Goal: Task Accomplishment & Management: Use online tool/utility

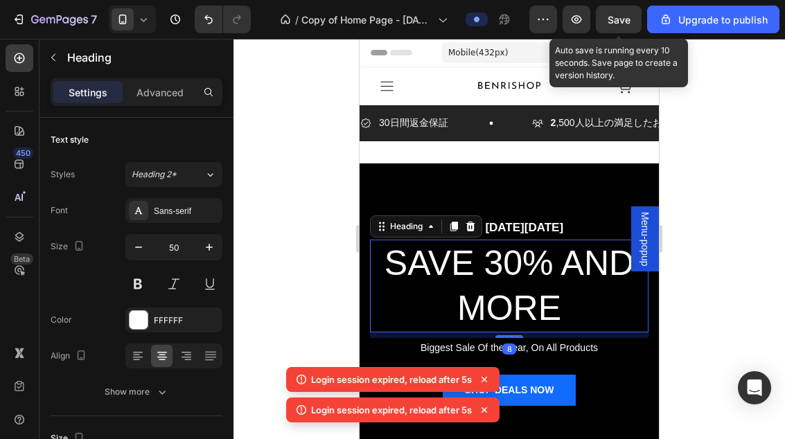
scroll to position [-6, 0]
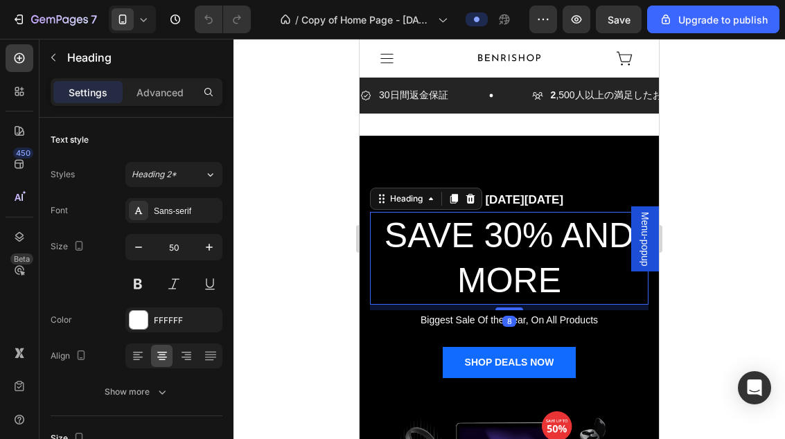
scroll to position [33, 0]
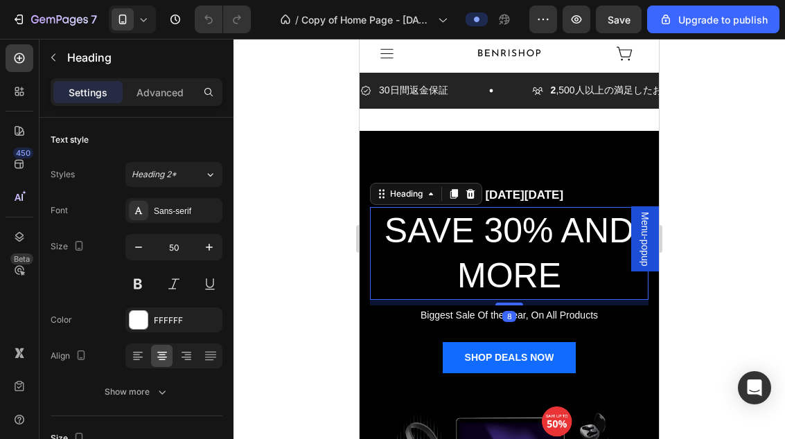
click at [705, 185] on div at bounding box center [508, 239] width 551 height 400
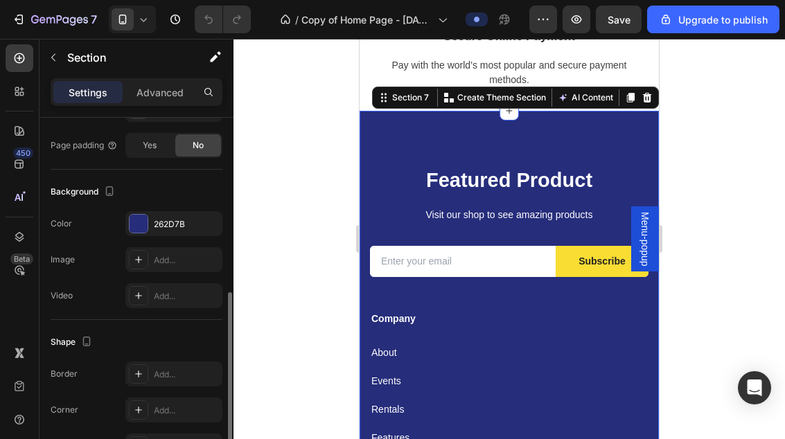
scroll to position [357, 0]
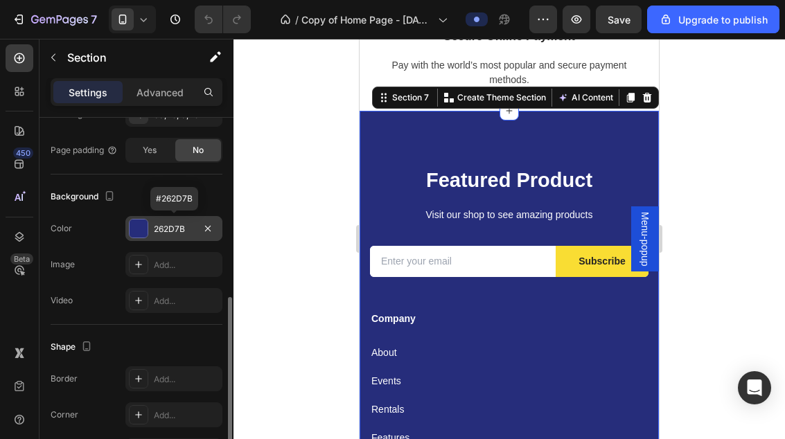
click at [175, 229] on div "262D7B" at bounding box center [174, 229] width 40 height 12
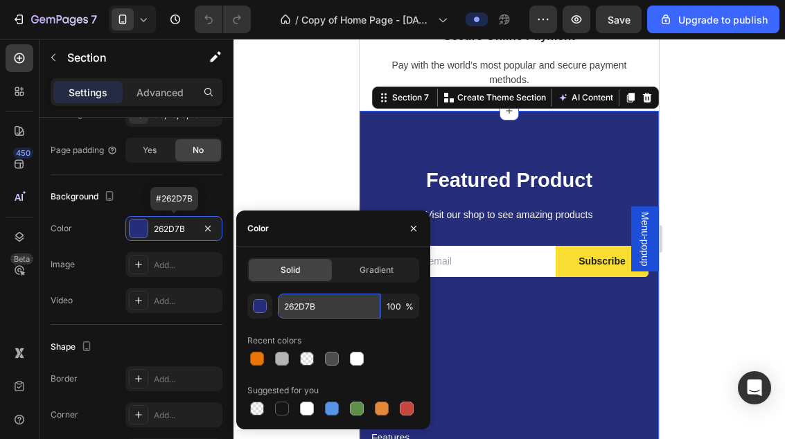
click at [312, 302] on input "262D7B" at bounding box center [329, 306] width 103 height 25
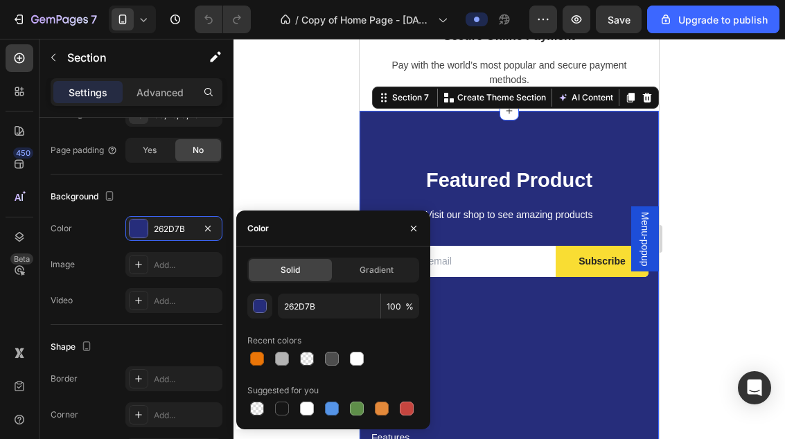
click at [727, 177] on div at bounding box center [508, 239] width 551 height 400
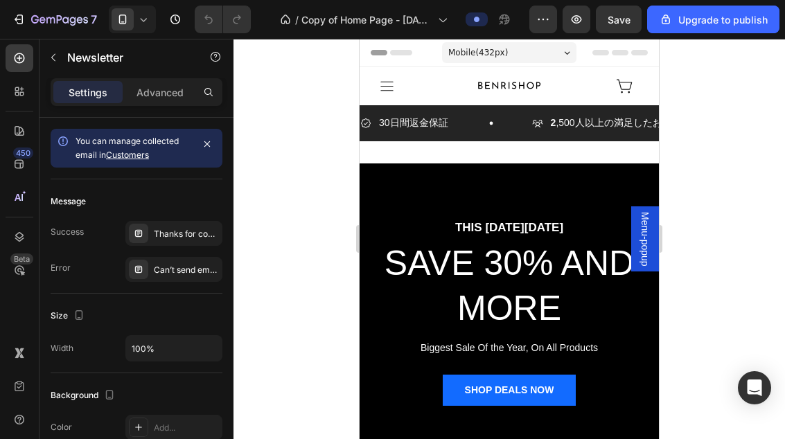
scroll to position [-94, 0]
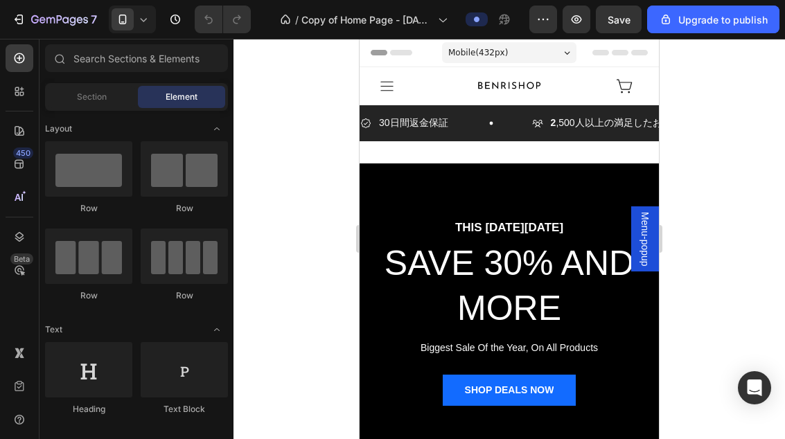
click at [511, 67] on div "Header" at bounding box center [509, 53] width 277 height 28
drag, startPoint x: 464, startPoint y: 145, endPoint x: 466, endPoint y: 136, distance: 9.1
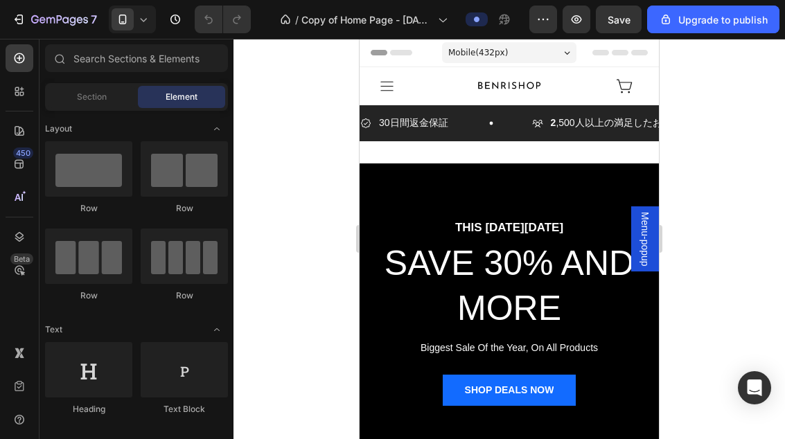
click at [466, 60] on span "Mobile ( 432 px)" at bounding box center [478, 53] width 60 height 14
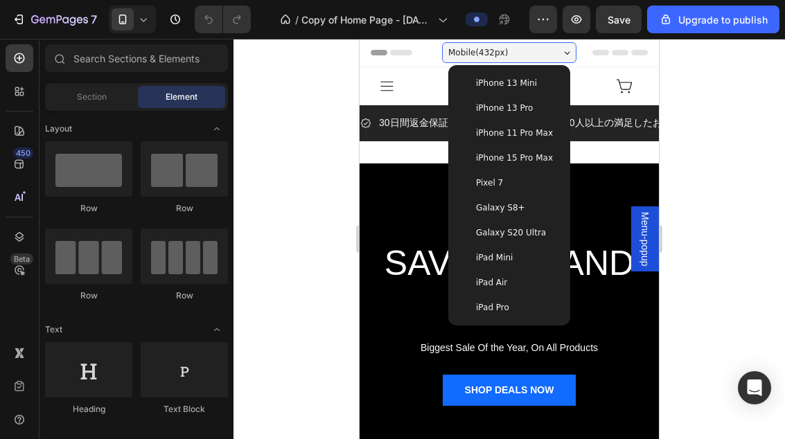
click at [466, 68] on div "Mobile ( 432 px) iPhone 13 Mini iPhone 13 Pro iPhone 11 Pro Max iPhone 15 Pro M…" at bounding box center [509, 54] width 134 height 28
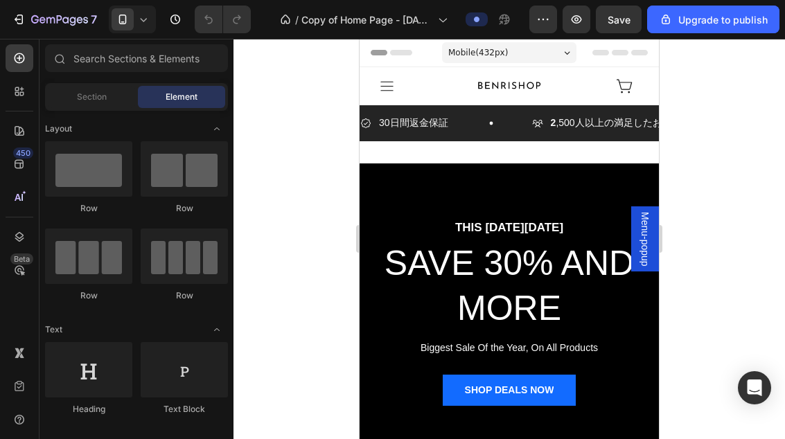
click at [438, 67] on div "Header" at bounding box center [509, 53] width 277 height 28
click at [86, 107] on div "Section" at bounding box center [91, 97] width 87 height 22
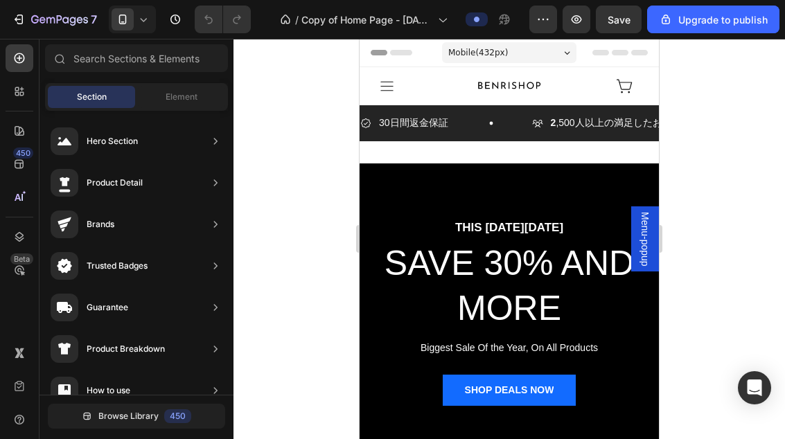
drag, startPoint x: 647, startPoint y: 143, endPoint x: 472, endPoint y: 114, distance: 177.8
click at [480, 134] on div "30日間返金保証 Item List" at bounding box center [446, 122] width 172 height 21
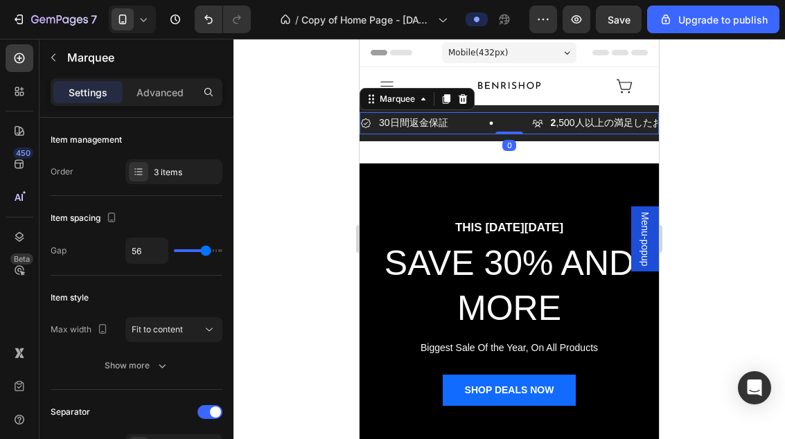
click at [467, 63] on div "Mobile ( 432 px)" at bounding box center [509, 52] width 134 height 21
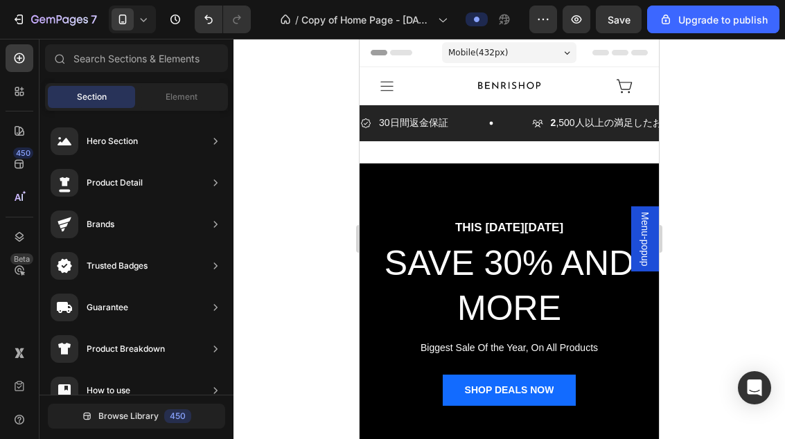
click at [415, 67] on div "Header" at bounding box center [509, 53] width 277 height 28
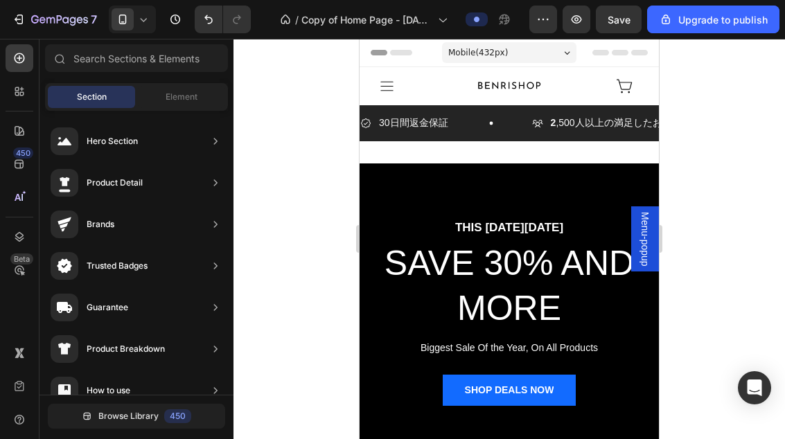
click at [688, 151] on div at bounding box center [508, 239] width 551 height 400
click at [524, 63] on div "Mobile ( 432 px)" at bounding box center [509, 52] width 134 height 21
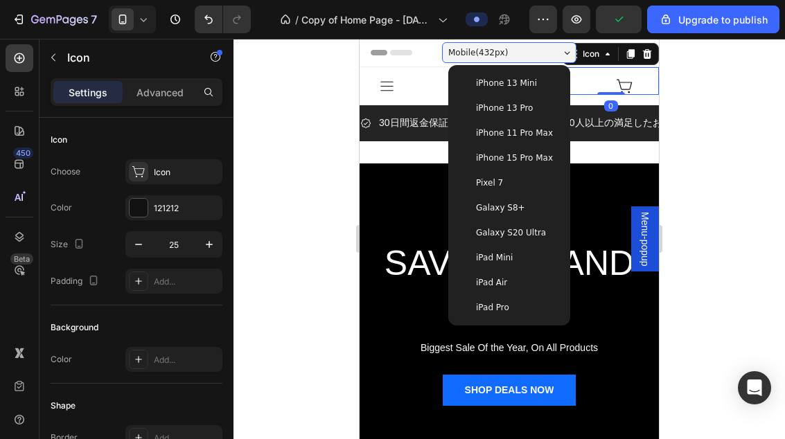
click at [628, 95] on icon at bounding box center [624, 86] width 17 height 17
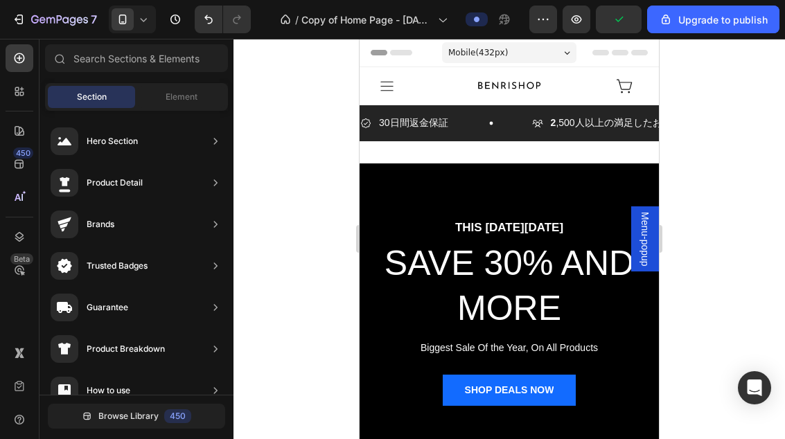
click at [612, 67] on div "Header" at bounding box center [509, 53] width 277 height 28
click at [527, 63] on div "Mobile ( 432 px)" at bounding box center [509, 52] width 134 height 21
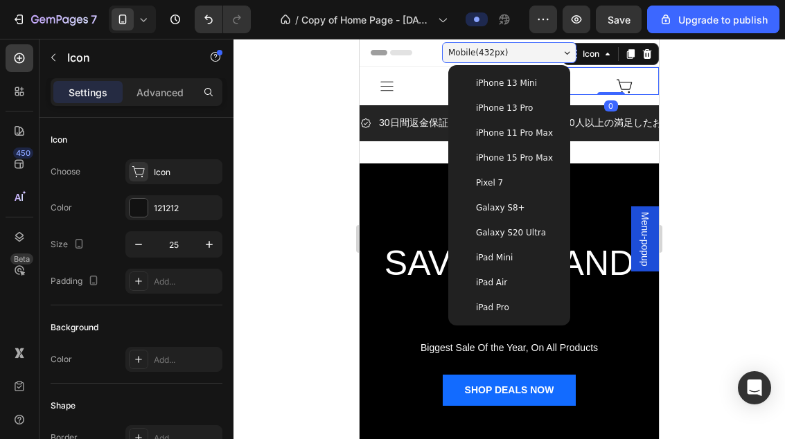
click at [616, 112] on div "0" at bounding box center [611, 105] width 14 height 11
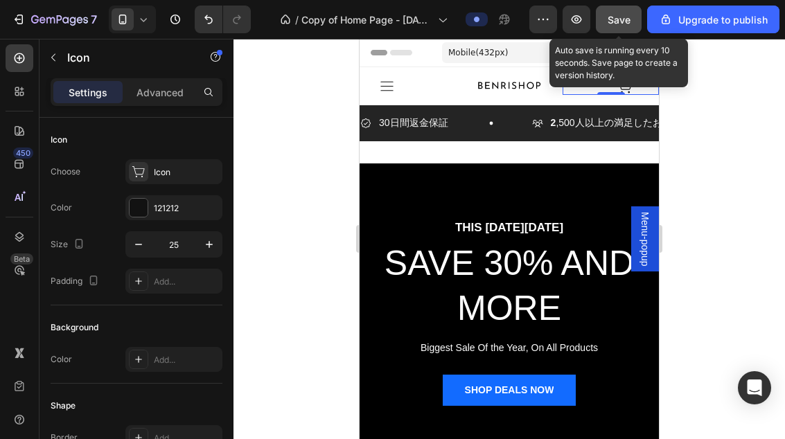
click at [633, 29] on button "Save" at bounding box center [619, 20] width 46 height 28
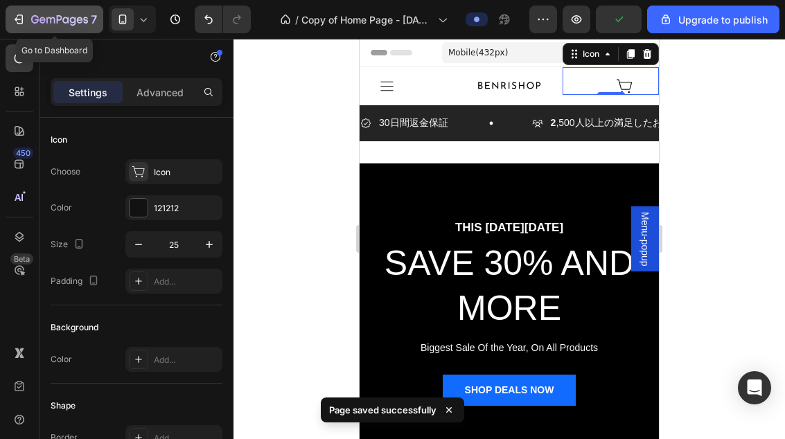
click at [75, 21] on icon "button" at bounding box center [73, 21] width 6 height 9
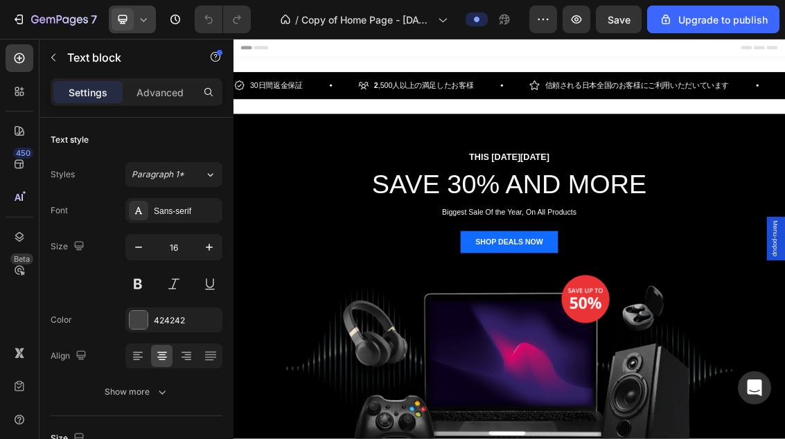
click at [147, 24] on icon at bounding box center [143, 19] width 14 height 14
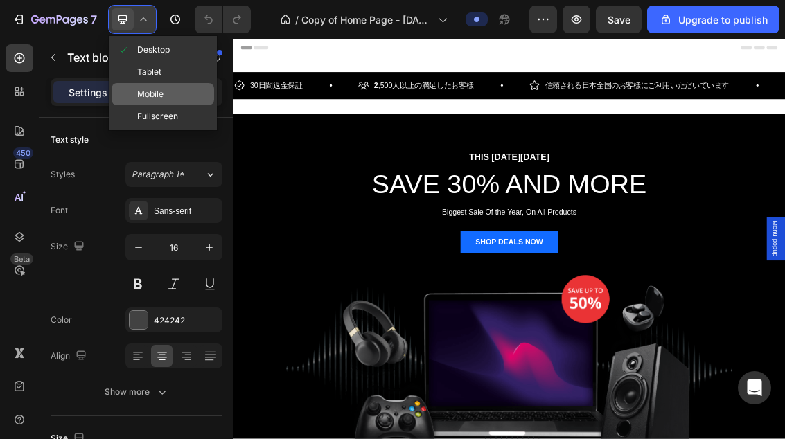
click at [179, 105] on div "Mobile" at bounding box center [163, 116] width 103 height 22
type input "14"
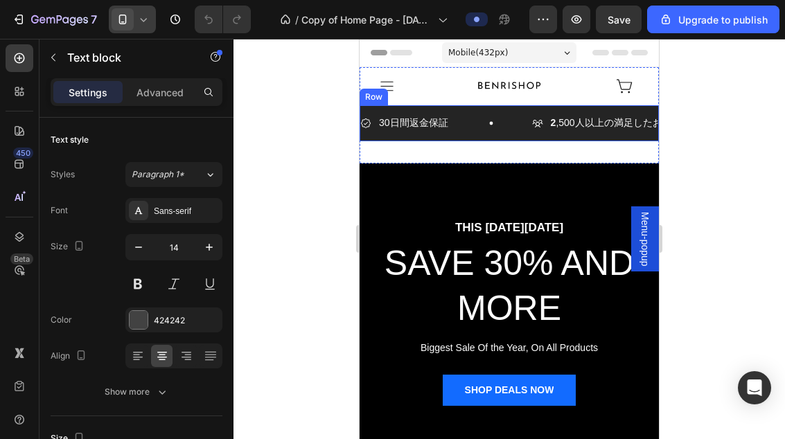
click at [456, 110] on div "30日間返金保証 Item List 2 ,500人以上の満足したお客様 Item List 信頼される日本全国のお客様にご利用いただいています Item L…" at bounding box center [509, 122] width 299 height 35
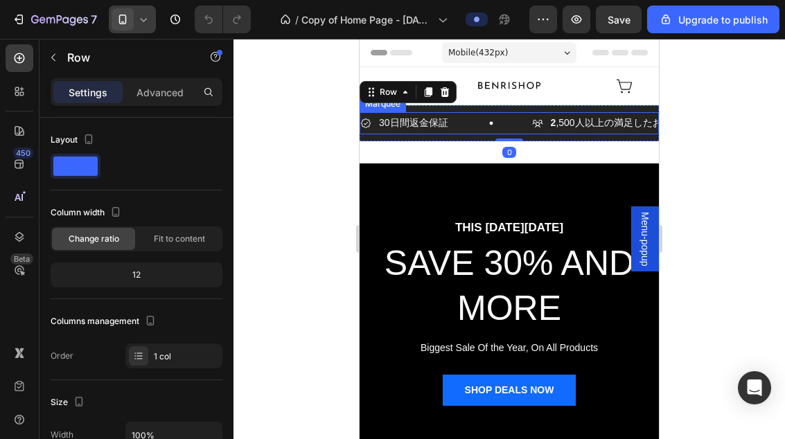
click at [456, 112] on div "30日間返金保証 Item List" at bounding box center [446, 122] width 172 height 21
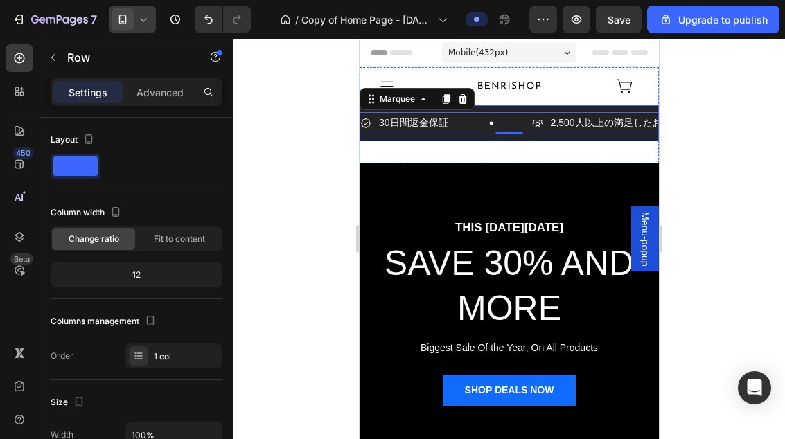
click at [477, 139] on div "30日間返金保証 Item List 2 ,500人以上の満足したお客様 Item List 信頼される日本全国のお客様にご利用いただいています Item L…" at bounding box center [509, 122] width 299 height 35
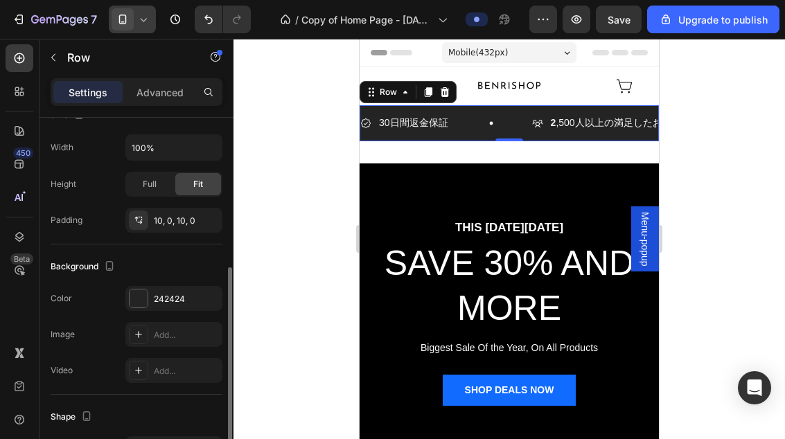
scroll to position [291, 0]
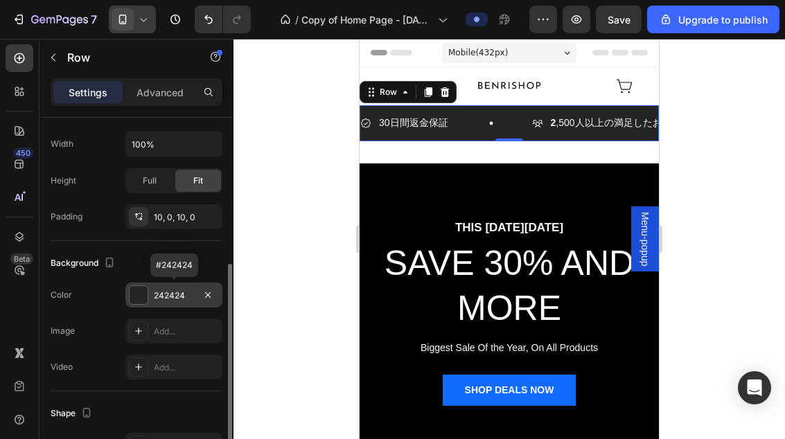
click at [183, 288] on div "242424" at bounding box center [173, 295] width 97 height 25
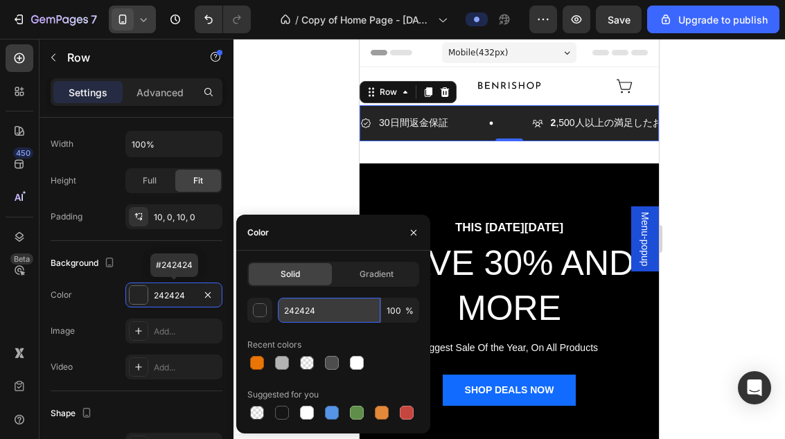
click at [329, 312] on input "242424" at bounding box center [329, 310] width 103 height 25
paste input "62D7B"
type input "262D7B"
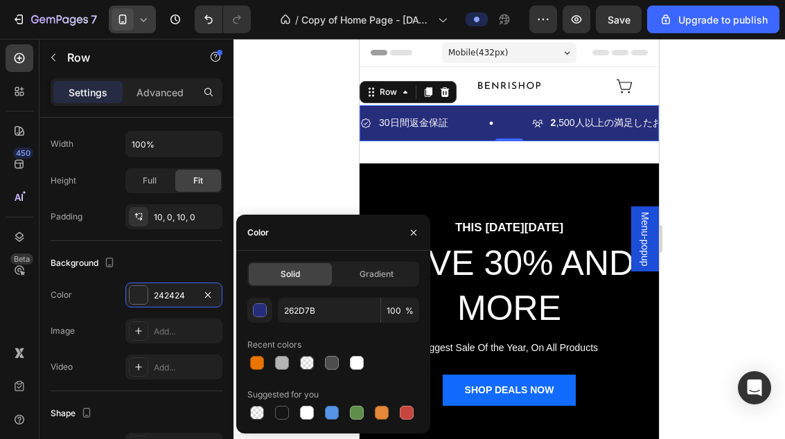
click at [736, 186] on div at bounding box center [508, 239] width 551 height 400
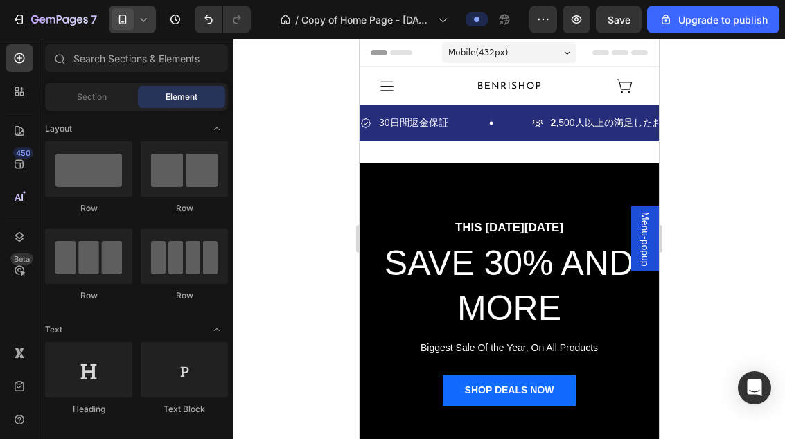
click at [738, 118] on div at bounding box center [508, 239] width 551 height 400
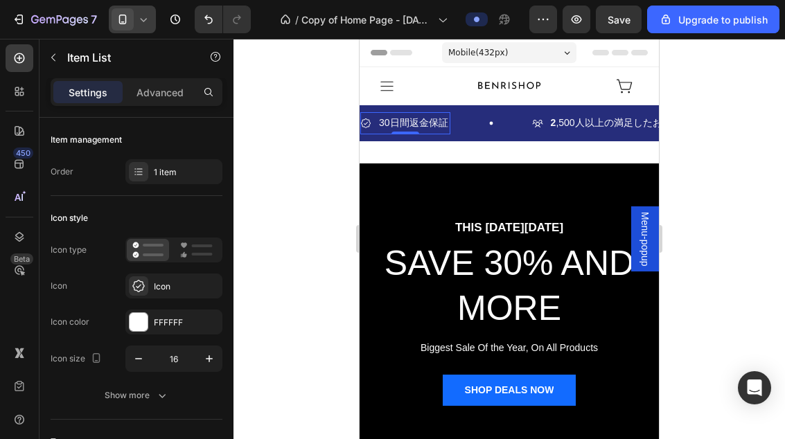
click at [679, 107] on div at bounding box center [508, 239] width 551 height 400
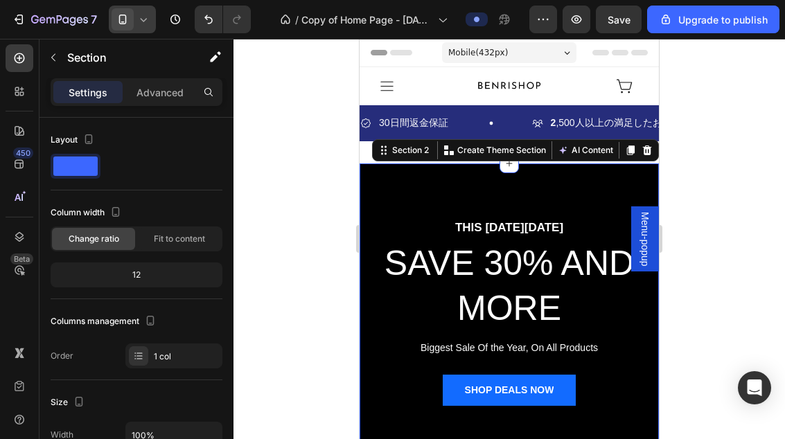
click at [703, 102] on div at bounding box center [508, 239] width 551 height 400
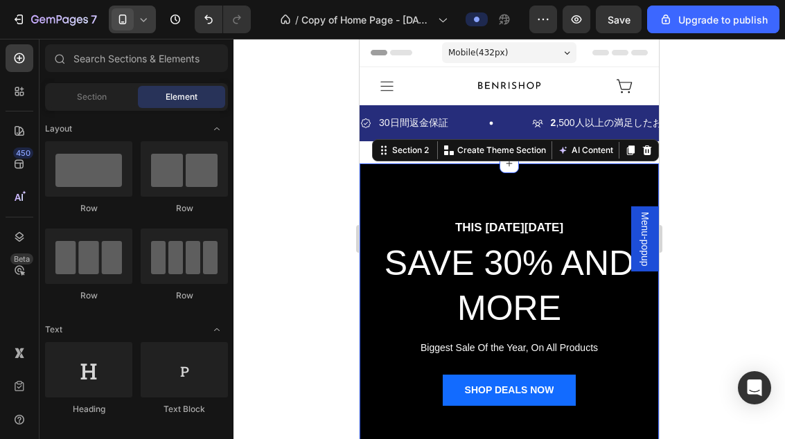
scroll to position [0, 0]
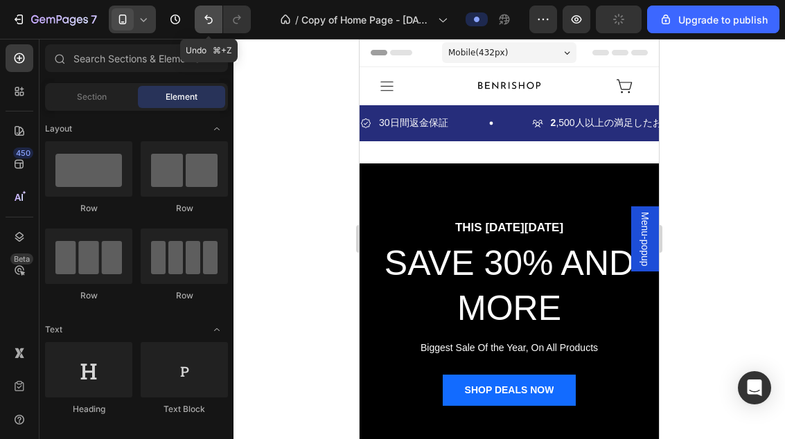
click at [204, 30] on button "Undo/Redo" at bounding box center [209, 20] width 28 height 28
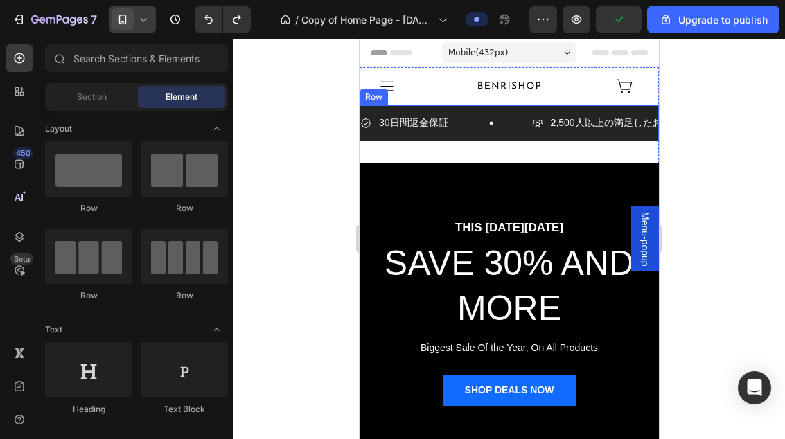
click at [477, 139] on div "30日間返金保証 Item List 2 ,500人以上の満足したお客様 Item List 信頼される日本全国のお客様にご利用いただいています Item L…" at bounding box center [509, 122] width 299 height 35
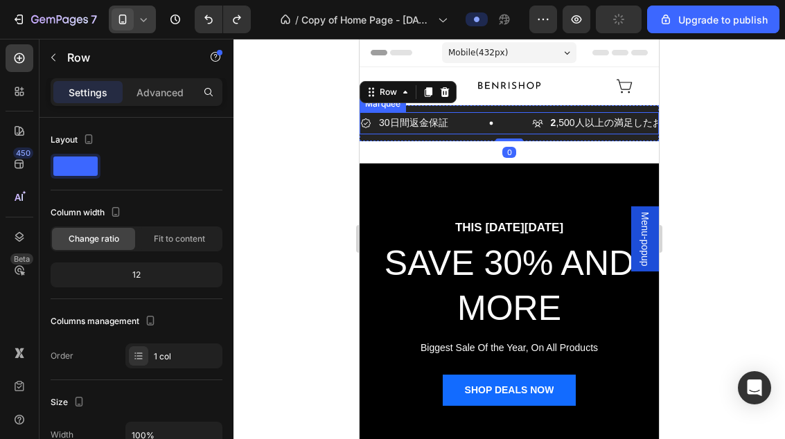
click at [465, 134] on div "30日間返金保証 Item List" at bounding box center [446, 122] width 172 height 21
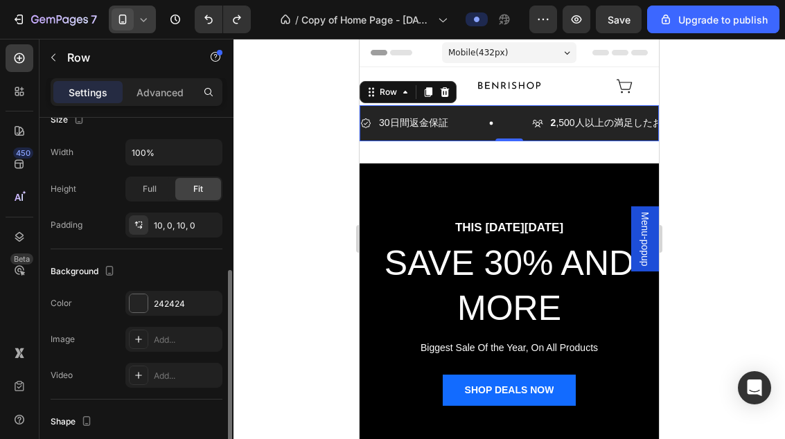
scroll to position [288, 0]
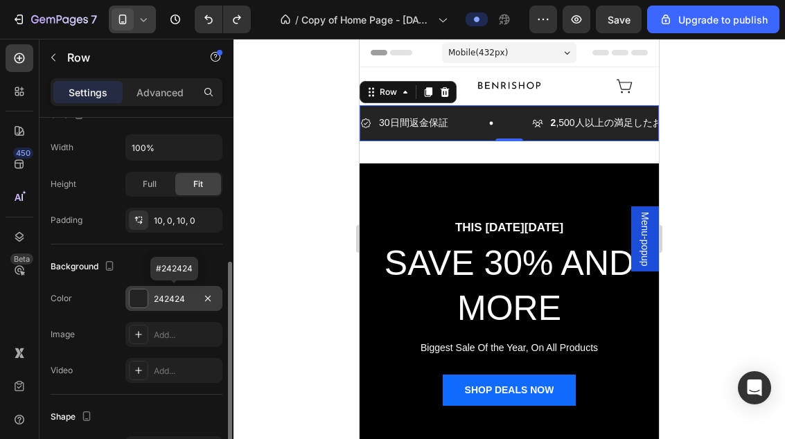
click at [183, 298] on div "242424" at bounding box center [174, 299] width 40 height 12
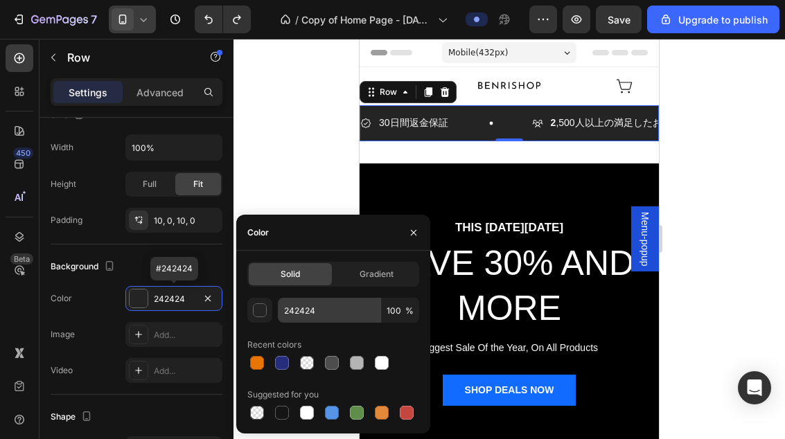
click at [344, 315] on input "242424" at bounding box center [329, 310] width 103 height 25
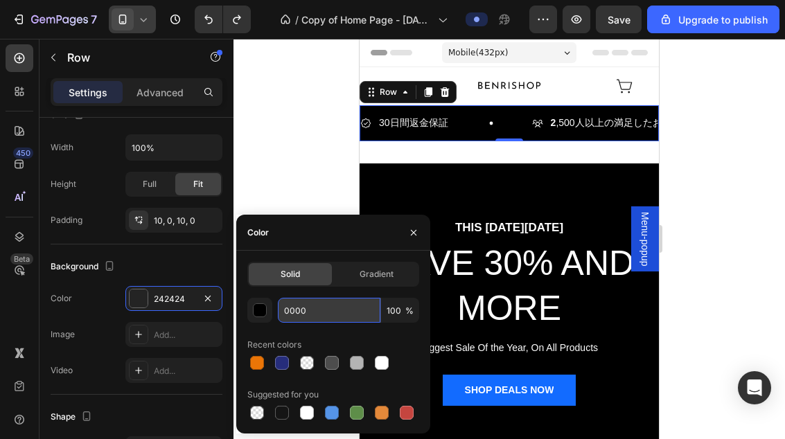
type input "00000"
click at [725, 334] on div at bounding box center [508, 239] width 551 height 400
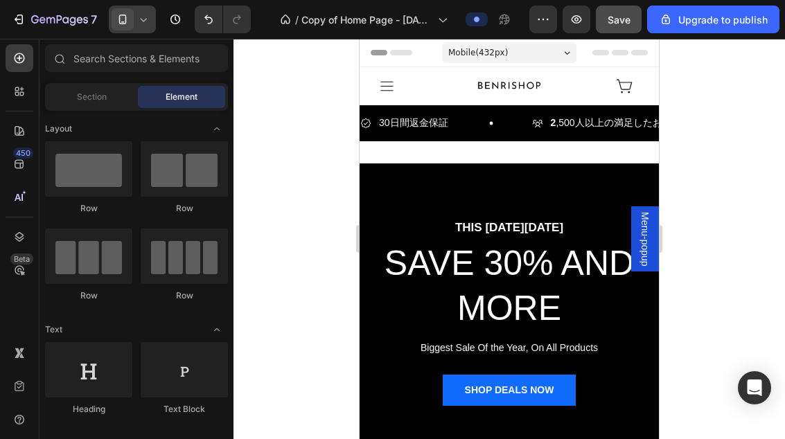
click at [617, 21] on span "Save" at bounding box center [619, 20] width 23 height 12
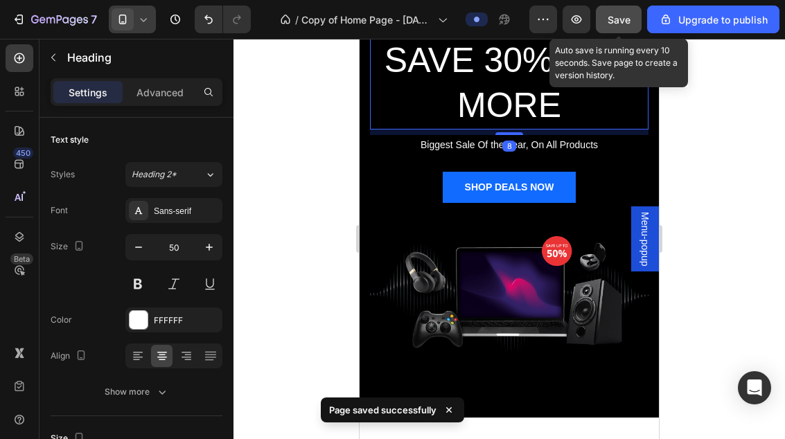
scroll to position [202, 0]
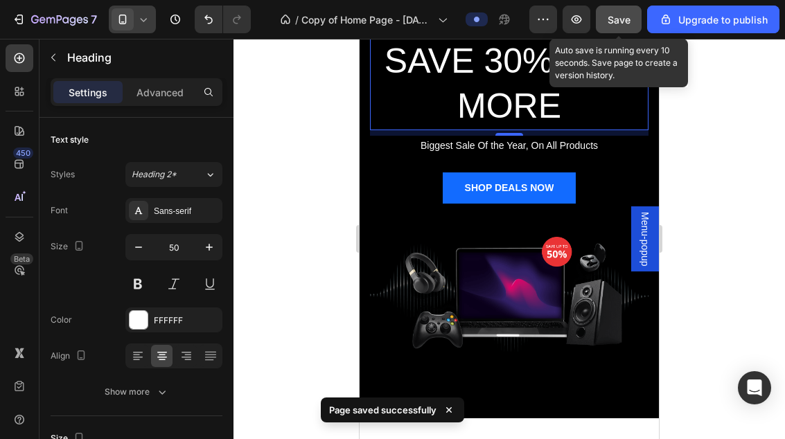
click at [696, 157] on div at bounding box center [508, 239] width 551 height 400
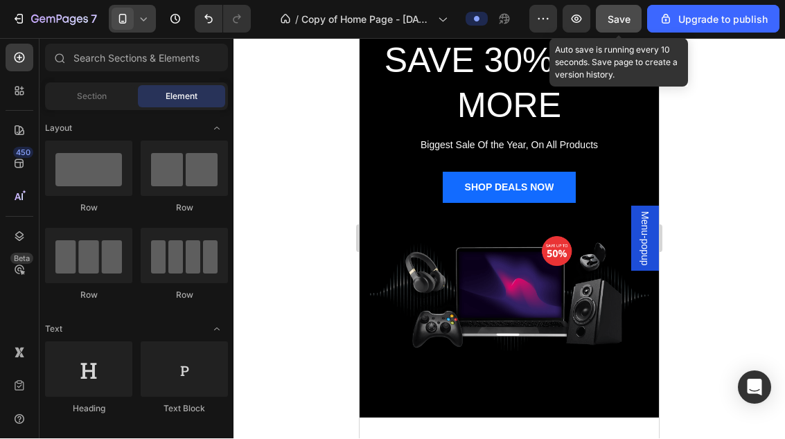
click at [700, 109] on div at bounding box center [508, 239] width 551 height 400
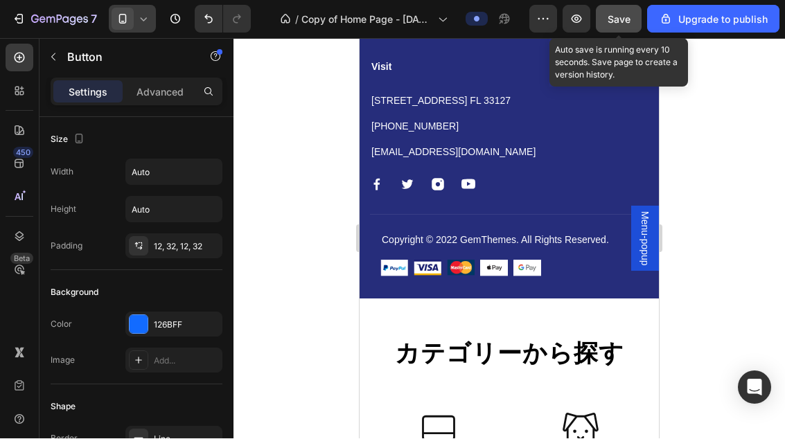
scroll to position [2798, 0]
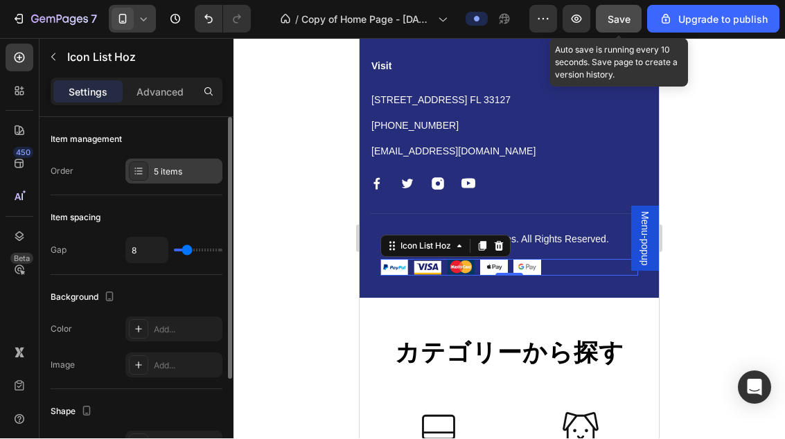
click at [143, 172] on icon at bounding box center [138, 171] width 11 height 11
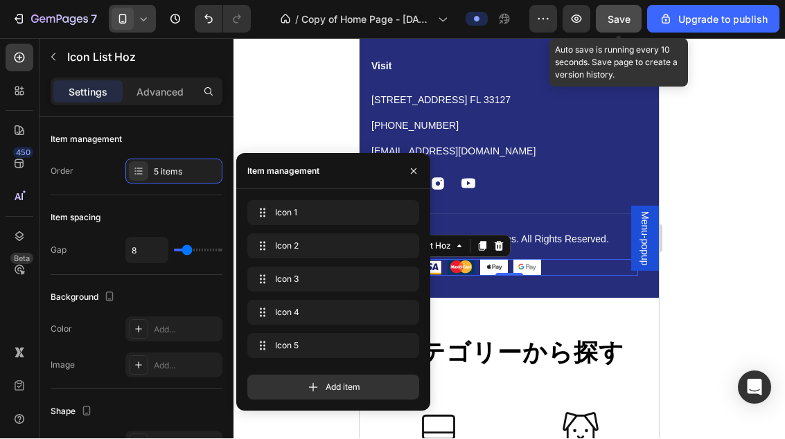
click at [592, 265] on div "Image Image Image Image Image" at bounding box center [509, 267] width 258 height 17
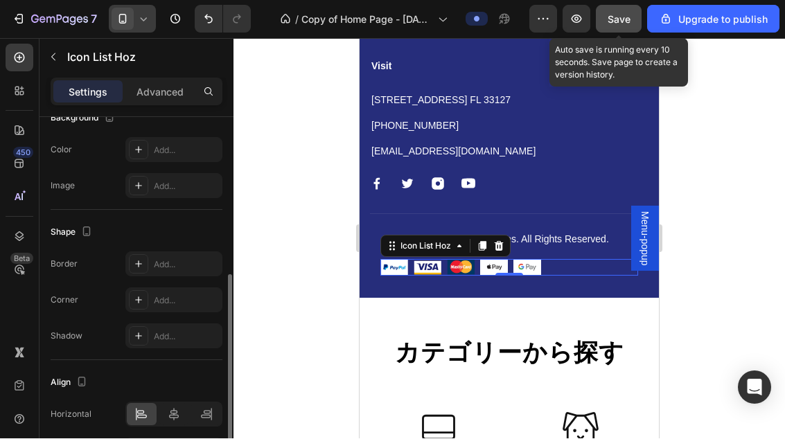
scroll to position [224, 0]
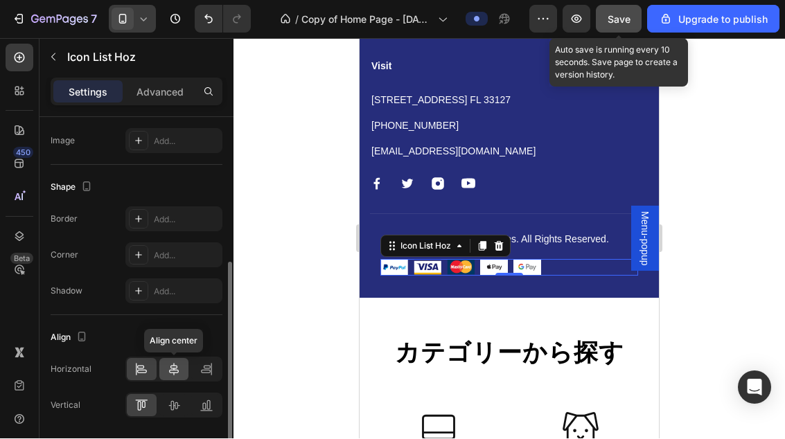
click at [175, 375] on icon at bounding box center [174, 370] width 14 height 14
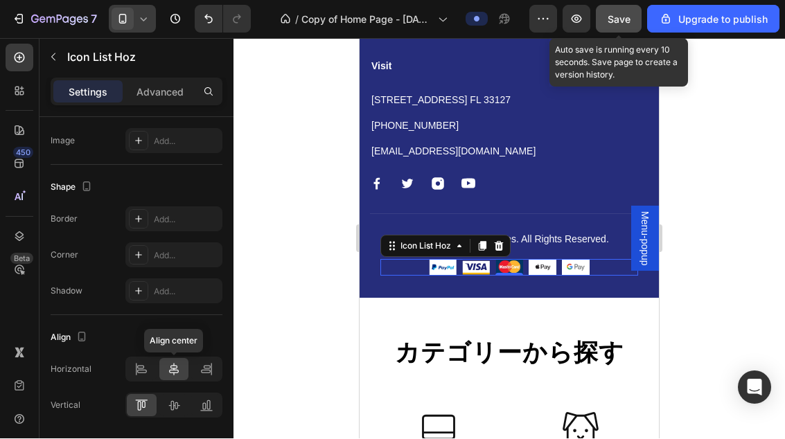
click at [725, 232] on div at bounding box center [508, 239] width 551 height 400
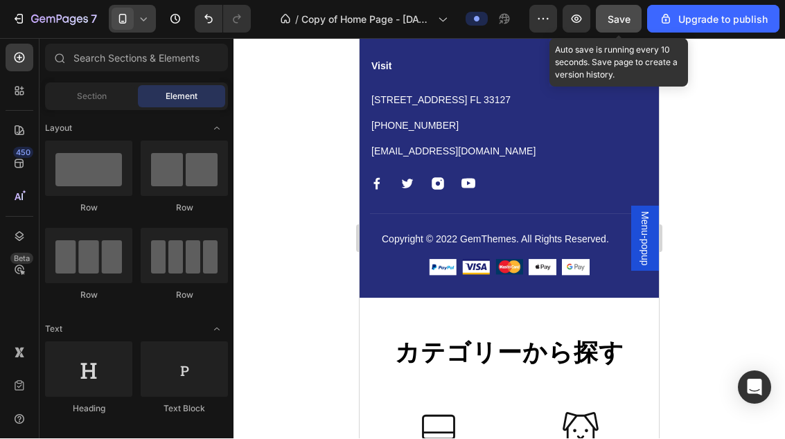
click at [621, 16] on span "Save" at bounding box center [619, 20] width 23 height 12
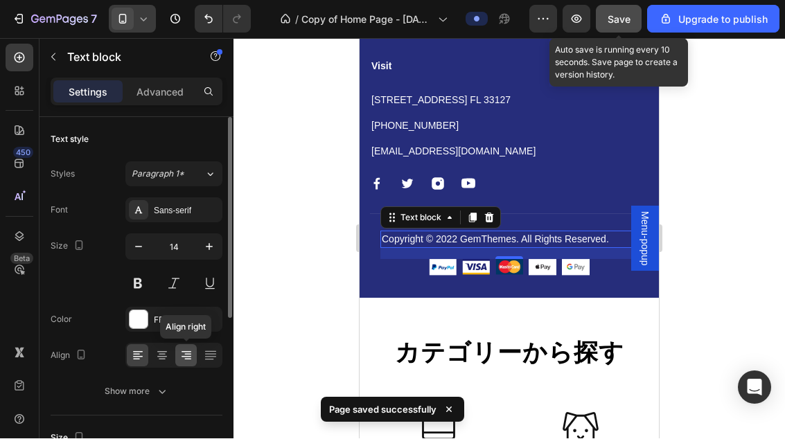
click at [193, 349] on icon at bounding box center [186, 356] width 14 height 14
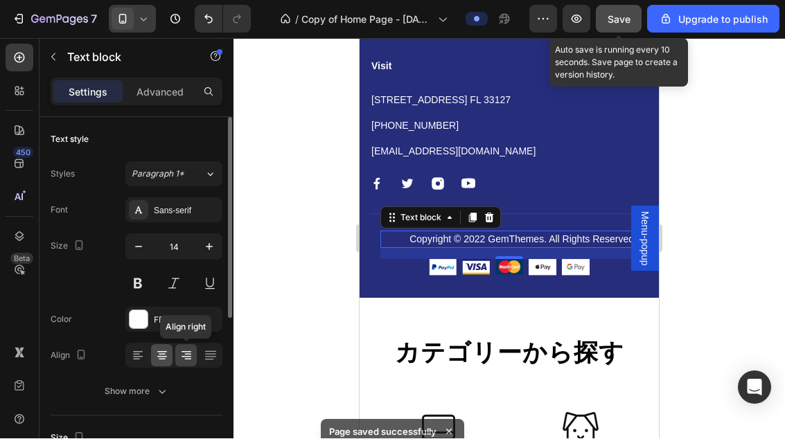
click at [164, 352] on icon at bounding box center [162, 352] width 10 height 1
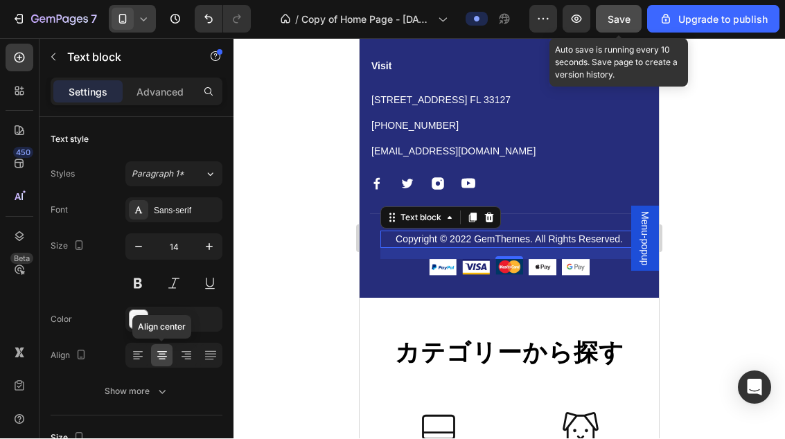
click at [750, 193] on div at bounding box center [508, 239] width 551 height 400
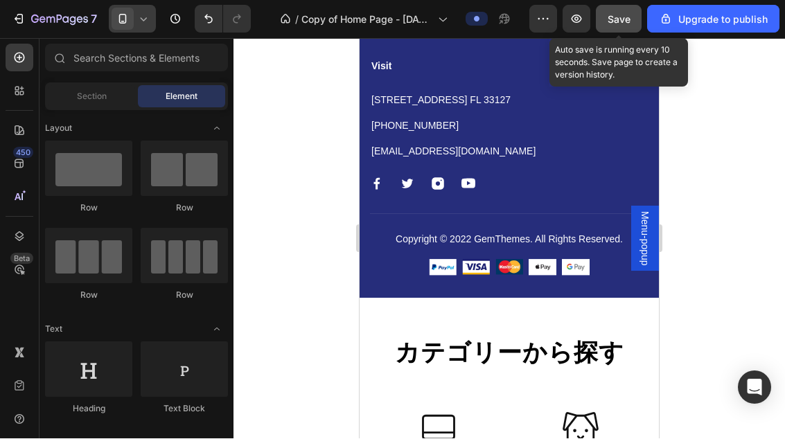
click at [626, 15] on span "Save" at bounding box center [619, 20] width 23 height 12
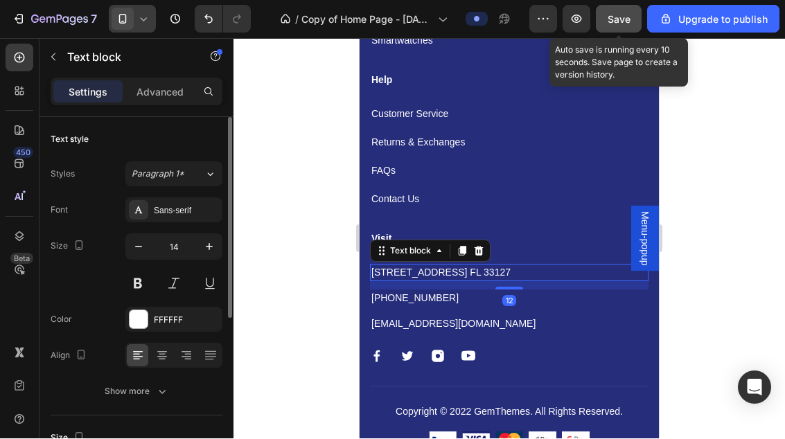
scroll to position [2620, 0]
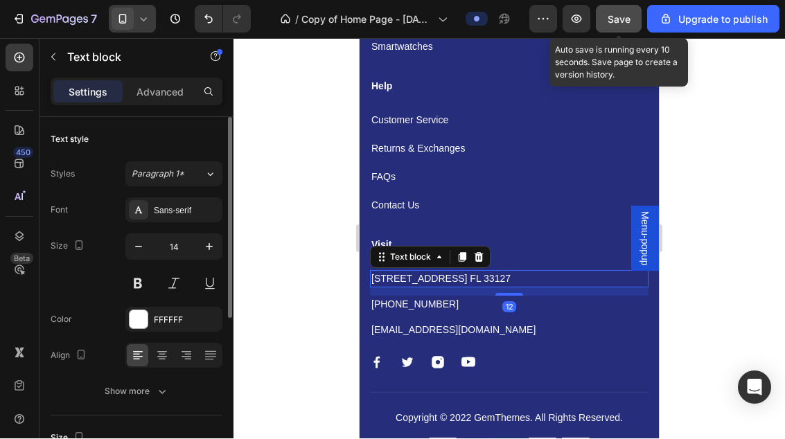
click at [730, 167] on div at bounding box center [508, 239] width 551 height 400
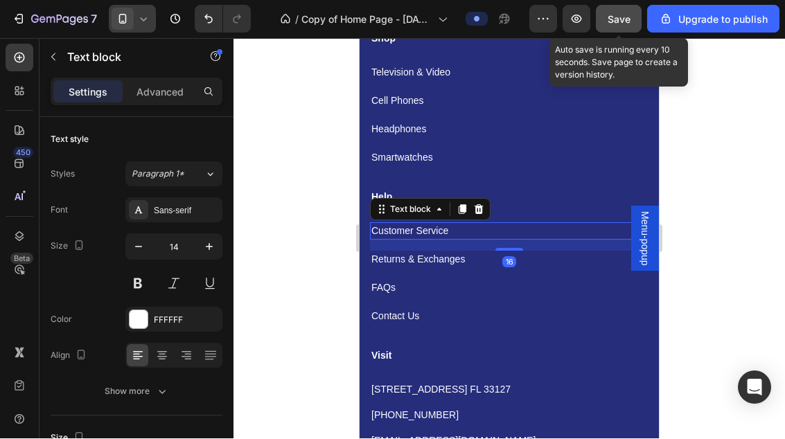
scroll to position [2508, 0]
click at [444, 227] on p "Customer Service" at bounding box center [509, 231] width 276 height 15
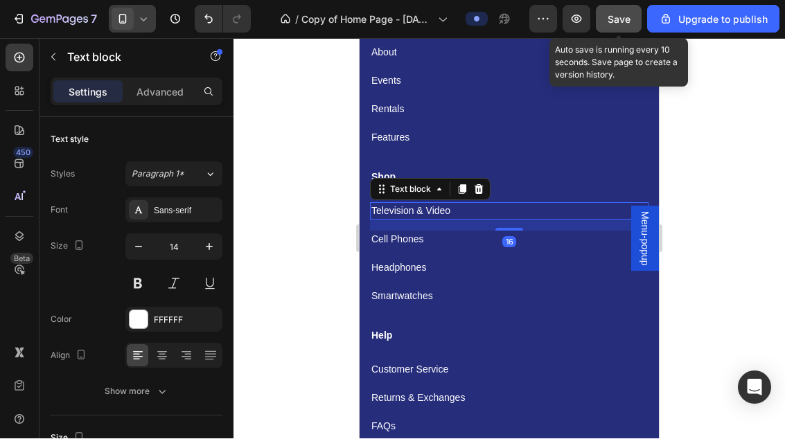
scroll to position [2368, 0]
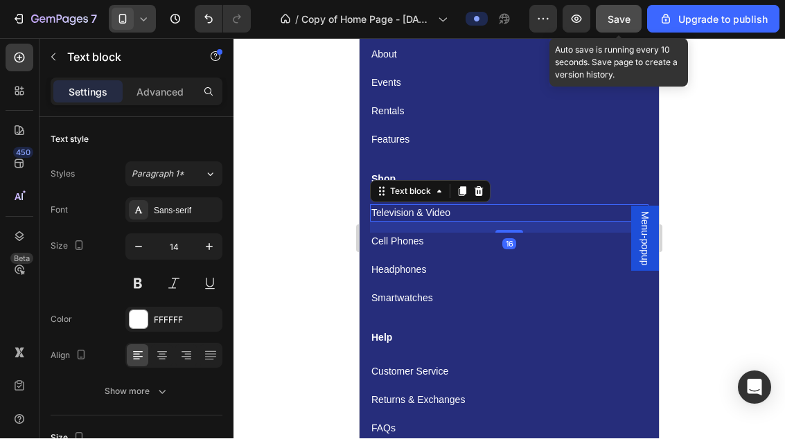
click at [700, 111] on div at bounding box center [508, 239] width 551 height 400
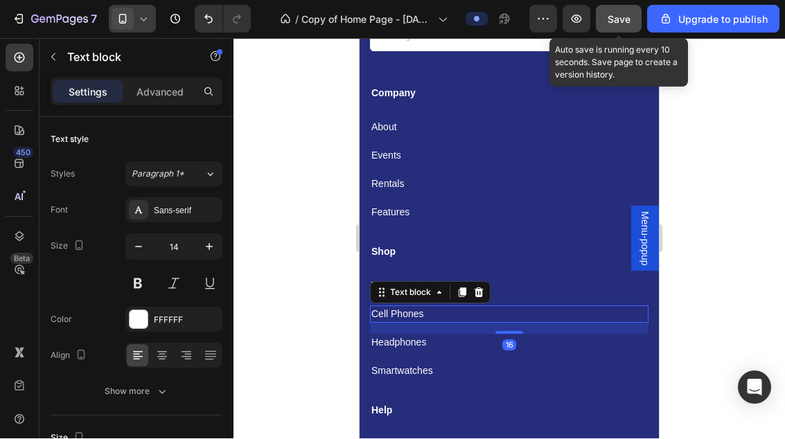
scroll to position [2295, 0]
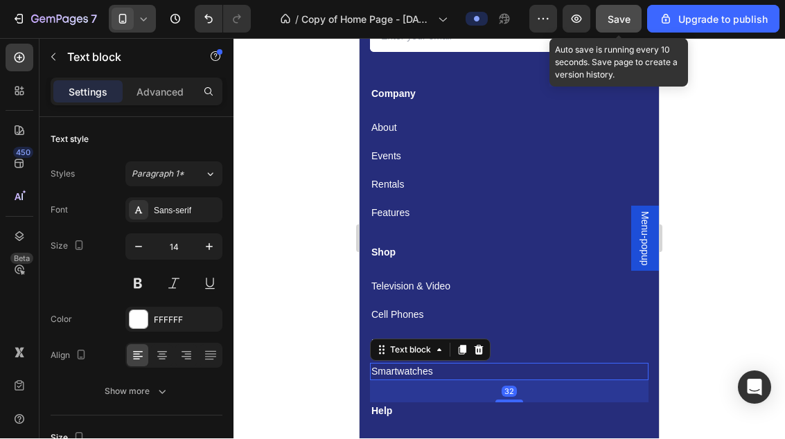
click at [728, 222] on div at bounding box center [508, 239] width 551 height 400
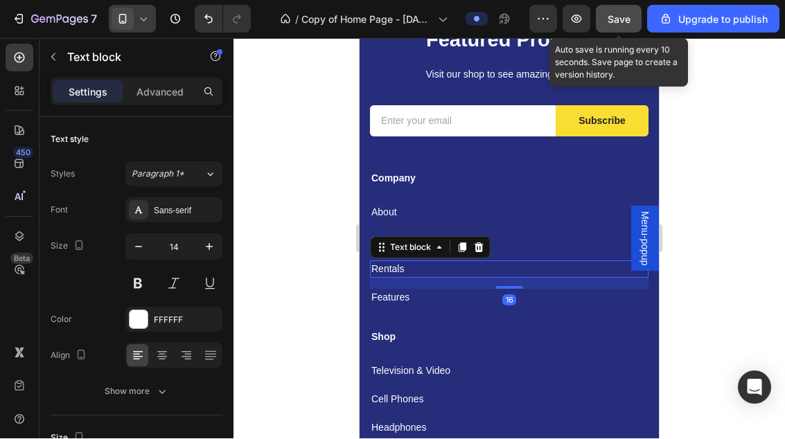
scroll to position [2202, 0]
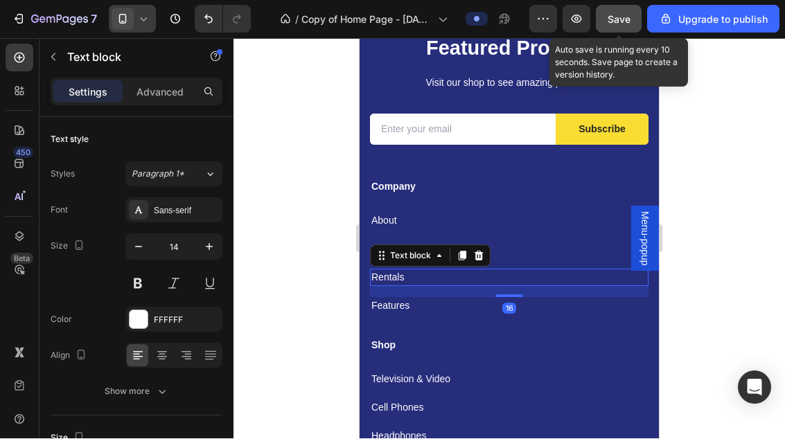
click at [732, 141] on div at bounding box center [508, 239] width 551 height 400
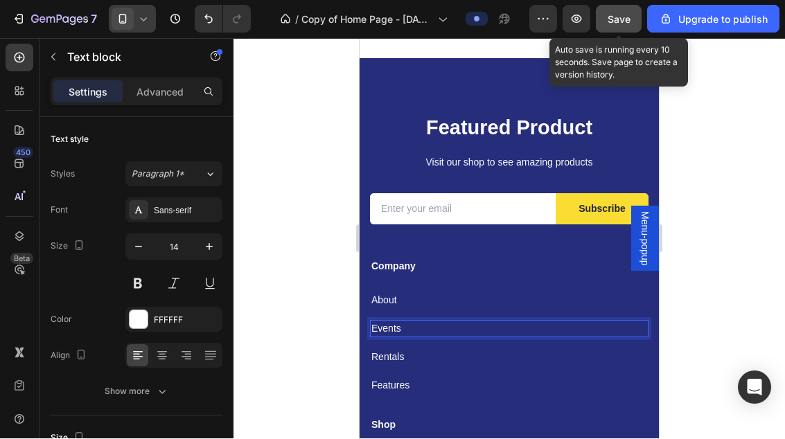
scroll to position [2117, 0]
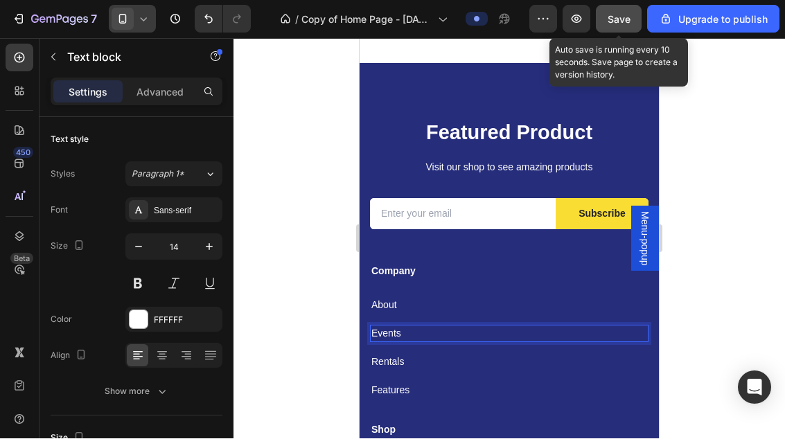
click at [733, 147] on div at bounding box center [508, 239] width 551 height 400
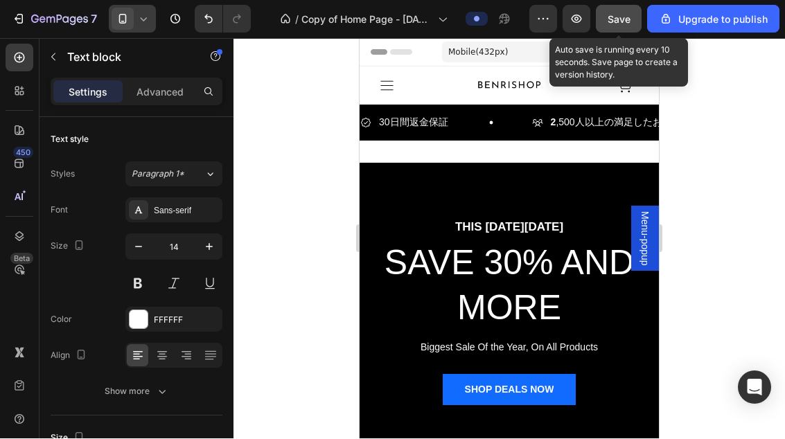
scroll to position [-36, 0]
click at [48, 53] on icon "button" at bounding box center [53, 57] width 11 height 11
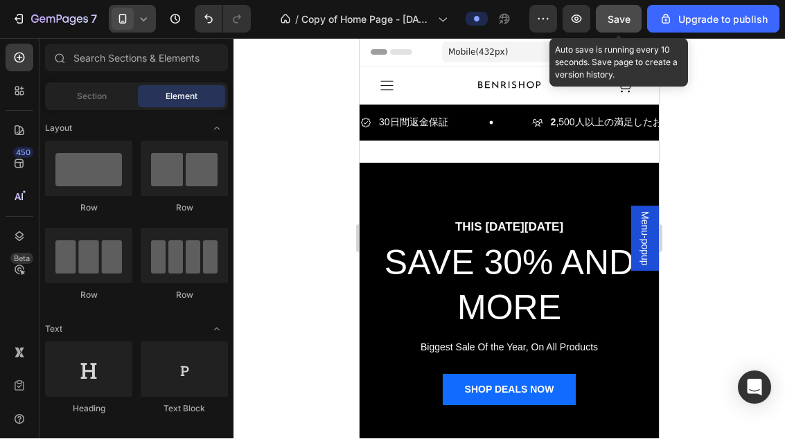
click at [75, 78] on div "Sections(18) Elements(83) Section Element Hero Section Product Detail Brands Tr…" at bounding box center [136, 239] width 194 height 391
click at [89, 89] on div "Section" at bounding box center [91, 97] width 87 height 22
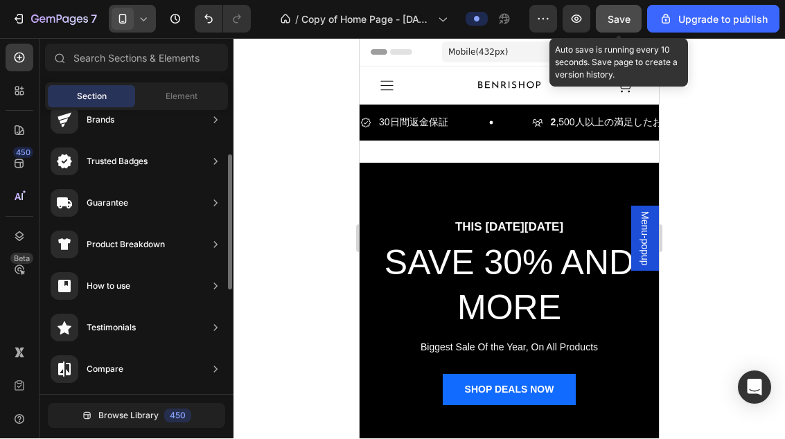
scroll to position [107, 0]
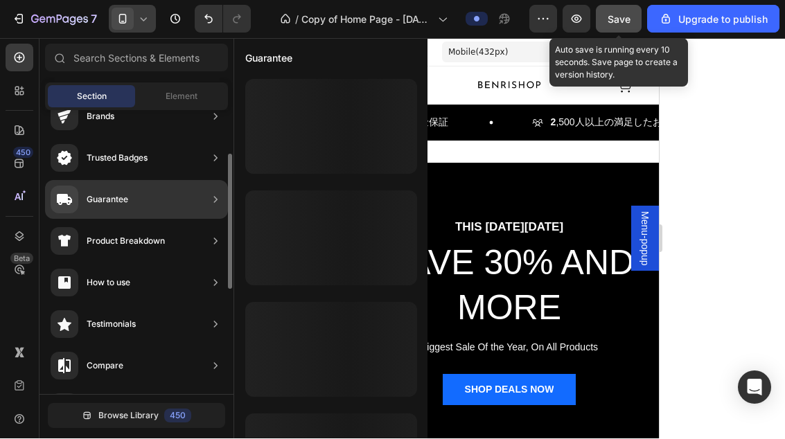
click at [106, 203] on div "Guarantee" at bounding box center [108, 200] width 42 height 14
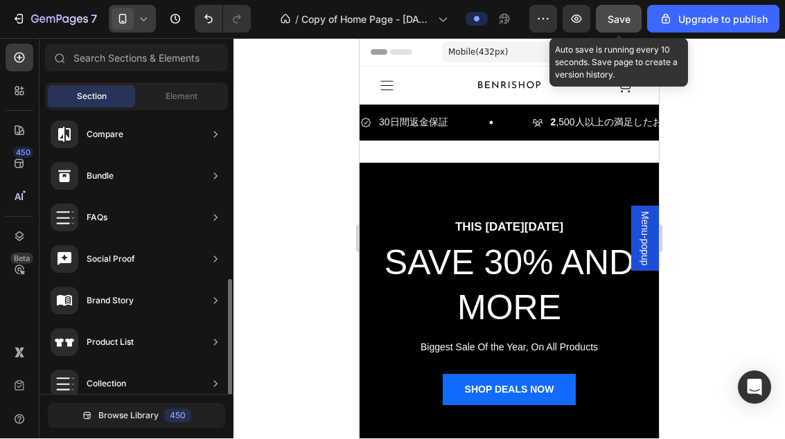
scroll to position [304, 0]
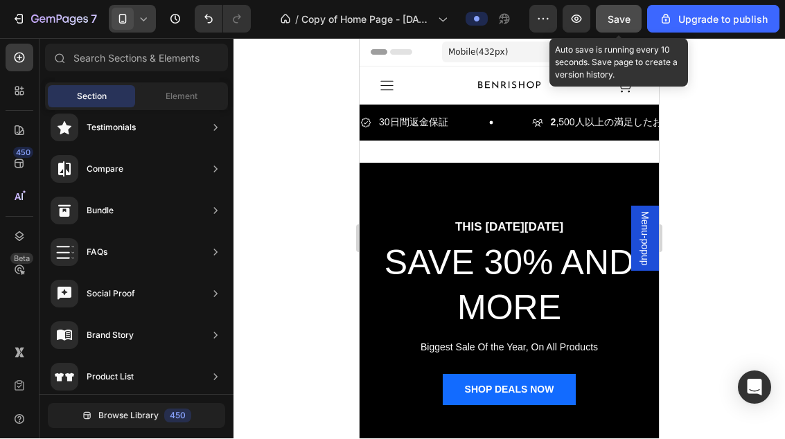
click at [624, 19] on span "Save" at bounding box center [619, 20] width 23 height 12
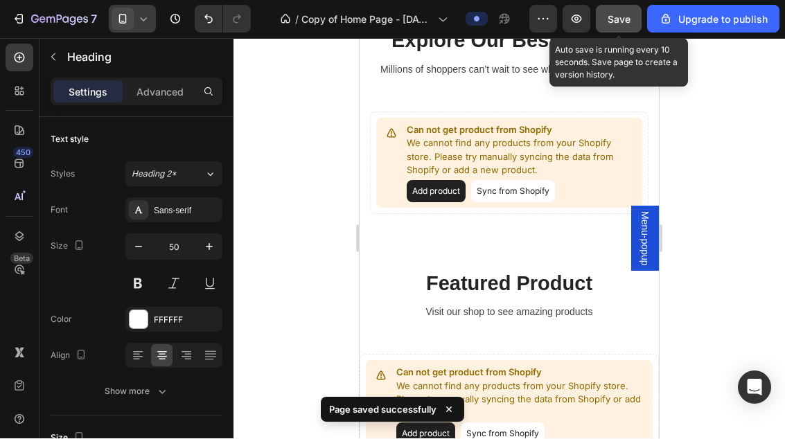
scroll to position [1135, 0]
